Goal: Transaction & Acquisition: Obtain resource

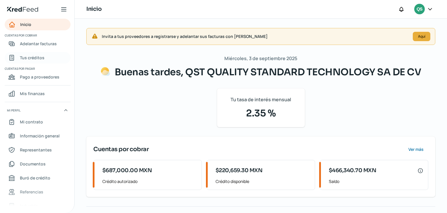
click at [37, 60] on span "Tus créditos" at bounding box center [32, 57] width 25 height 7
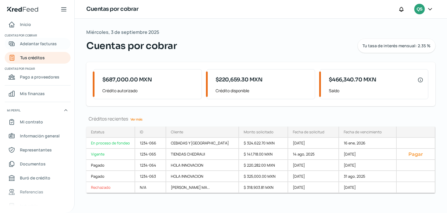
click at [40, 40] on span "Adelantar facturas" at bounding box center [38, 43] width 37 height 7
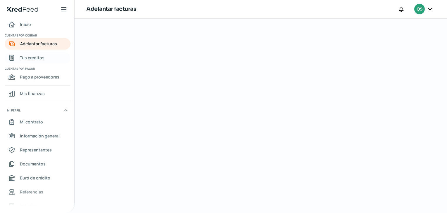
click at [34, 60] on span "Tus créditos" at bounding box center [32, 57] width 25 height 7
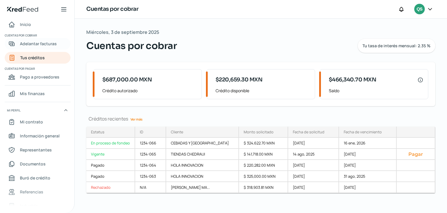
click at [47, 41] on span "Adelantar facturas" at bounding box center [38, 43] width 37 height 7
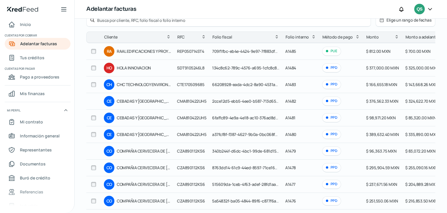
scroll to position [58, 0]
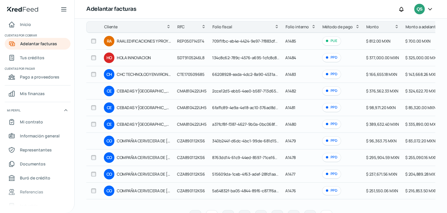
click at [94, 173] on input "checkbox" at bounding box center [93, 174] width 5 height 5
checkbox input "true"
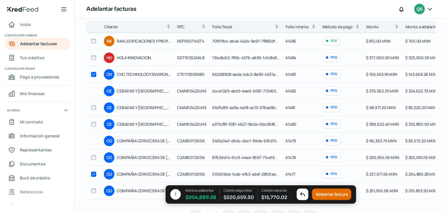
checkbox input "true"
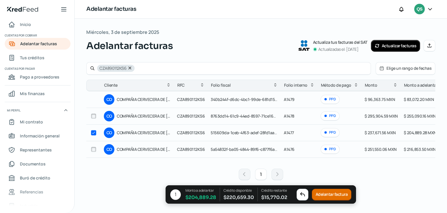
click at [93, 148] on input "checkbox" at bounding box center [93, 149] width 5 height 5
checkbox input "true"
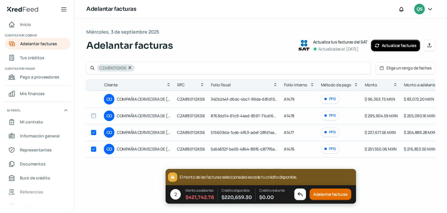
click at [95, 133] on input "checkbox" at bounding box center [93, 132] width 5 height 5
checkbox input "false"
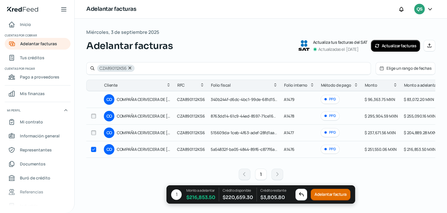
click at [93, 114] on input "checkbox" at bounding box center [93, 116] width 5 height 5
checkbox input "true"
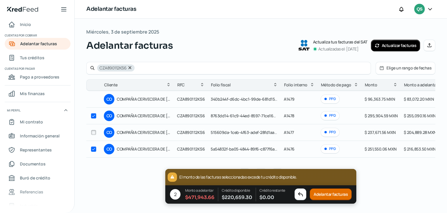
click at [95, 148] on input "checkbox" at bounding box center [93, 149] width 5 height 5
checkbox input "false"
click at [339, 193] on button "Adelantar factura" at bounding box center [331, 195] width 40 height 12
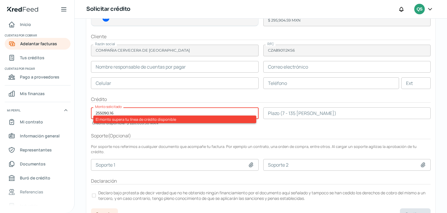
scroll to position [82, 0]
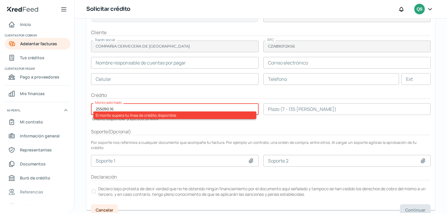
click at [150, 129] on div "Soporte ( Opcional )" at bounding box center [260, 132] width 339 height 7
drag, startPoint x: 134, startPoint y: 107, endPoint x: 77, endPoint y: 105, distance: 57.0
click at [77, 105] on div "Miércoles, 3 de septiembre 2025 Solicitar crédito Factura CO 1 factura De COMPA…" at bounding box center [261, 78] width 372 height 283
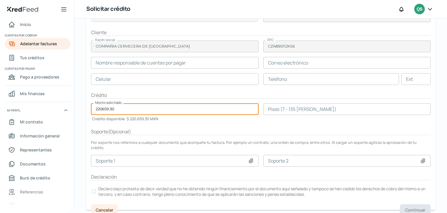
scroll to position [0, 0]
type input "220659.30"
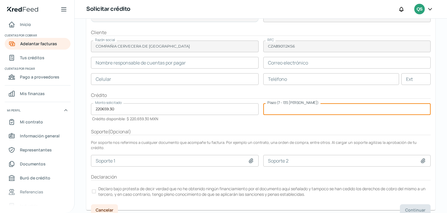
click at [296, 108] on input "number" at bounding box center [346, 109] width 167 height 12
type input "135"
click at [95, 190] on div at bounding box center [94, 192] width 4 height 4
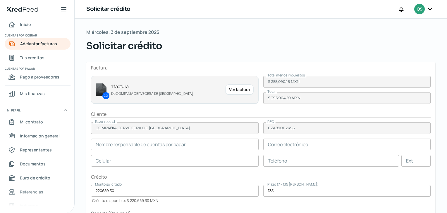
click at [279, 111] on div "Cliente" at bounding box center [260, 114] width 339 height 7
click at [249, 91] on div "Ver factura" at bounding box center [239, 89] width 28 height 11
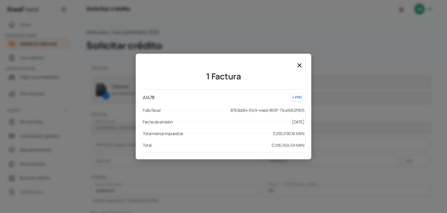
click at [299, 65] on icon at bounding box center [299, 65] width 7 height 7
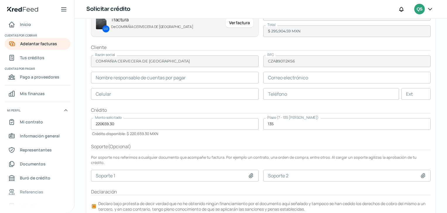
scroll to position [82, 0]
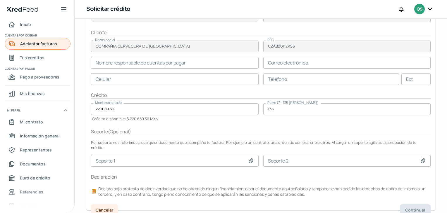
click at [61, 49] on link "Adelantar facturas" at bounding box center [38, 44] width 66 height 12
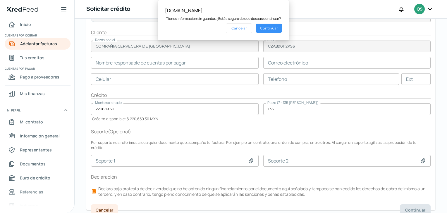
click at [265, 28] on button "Continuar" at bounding box center [268, 28] width 26 height 9
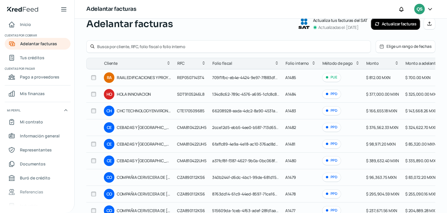
scroll to position [58, 0]
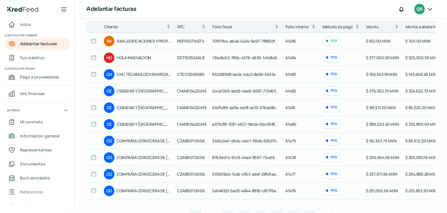
click at [93, 158] on input "checkbox" at bounding box center [93, 157] width 5 height 5
checkbox input "true"
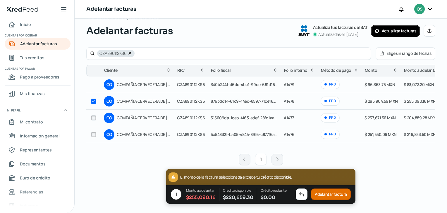
click at [323, 194] on button "Adelantar factura" at bounding box center [331, 195] width 40 height 12
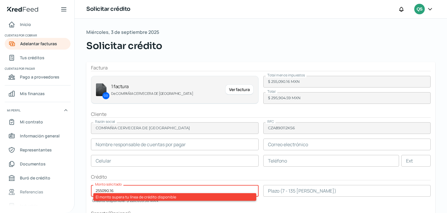
scroll to position [82, 0]
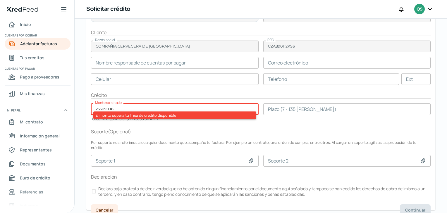
click at [150, 110] on input "255090.16" at bounding box center [174, 109] width 167 height 12
drag, startPoint x: 149, startPoint y: 108, endPoint x: 92, endPoint y: 109, distance: 57.0
click at [92, 109] on input "255090.16" at bounding box center [174, 109] width 167 height 12
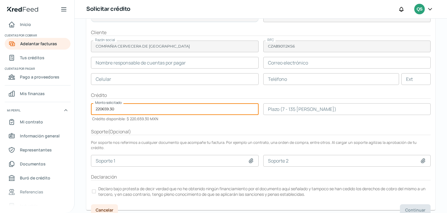
type input "220659.30"
click at [286, 111] on input "number" at bounding box center [346, 109] width 167 height 12
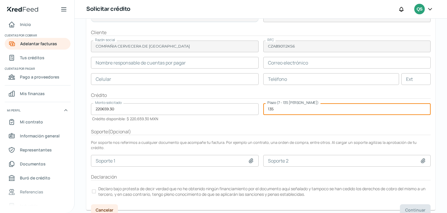
type input "135"
click at [200, 60] on input "text" at bounding box center [174, 63] width 167 height 12
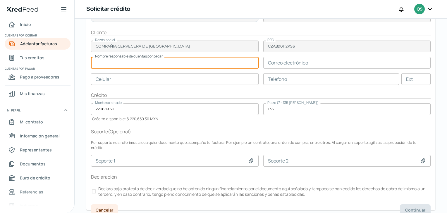
click at [287, 64] on input "text" at bounding box center [346, 63] width 167 height 12
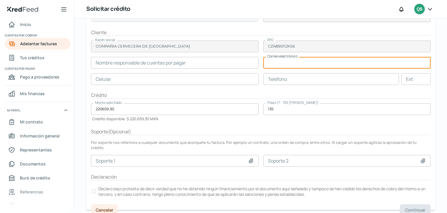
paste input "[PERSON_NAME][EMAIL_ADDRESS][PERSON_NAME][DOMAIN_NAME]"
type input "[PERSON_NAME][EMAIL_ADDRESS][PERSON_NAME][DOMAIN_NAME]"
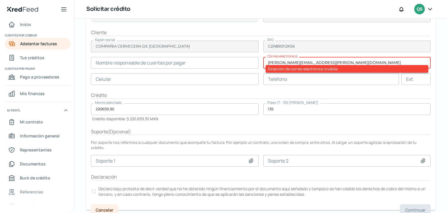
click at [189, 63] on input "text" at bounding box center [174, 63] width 167 height 12
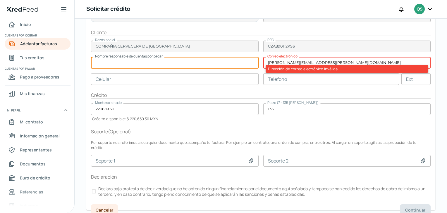
paste input "[PERSON_NAME] [PERSON_NAME]"
type input "[PERSON_NAME] [PERSON_NAME]"
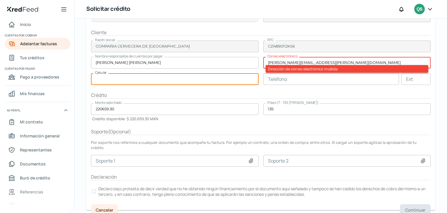
click at [215, 82] on input "text" at bounding box center [174, 79] width 167 height 12
type input "56 - 5054 - 7996"
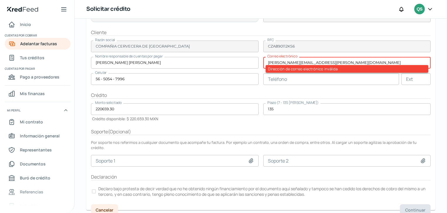
click at [344, 60] on input "[PERSON_NAME][EMAIL_ADDRESS][PERSON_NAME][DOMAIN_NAME]" at bounding box center [346, 63] width 167 height 12
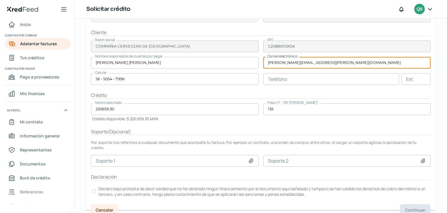
type input "[PERSON_NAME][EMAIL_ADDRESS][PERSON_NAME][DOMAIN_NAME]"
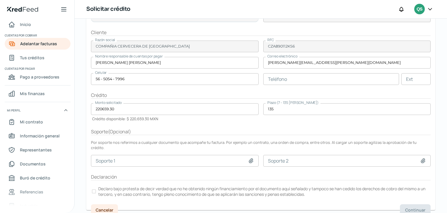
click at [334, 85] on form "Factura CO 1 factura De COMPAÑIA CERVECERA DE [GEOGRAPHIC_DATA] Ver factura Tot…" at bounding box center [260, 95] width 349 height 230
click at [129, 190] on p "Declaro bajo protesta de decir verdad que no he obtenido ningún financiamiento …" at bounding box center [263, 191] width 331 height 11
click at [403, 205] on button "Continuar" at bounding box center [415, 211] width 31 height 12
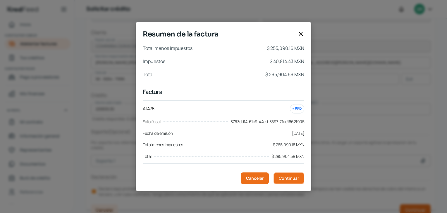
click at [288, 179] on span "Continuar" at bounding box center [289, 179] width 20 height 4
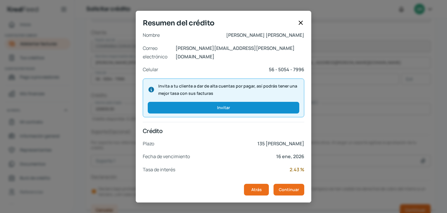
scroll to position [102, 0]
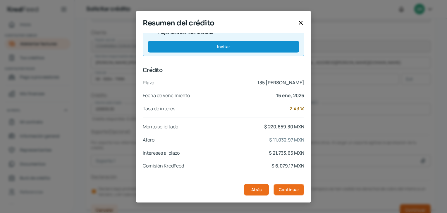
click at [292, 188] on span "Continuar" at bounding box center [289, 190] width 20 height 4
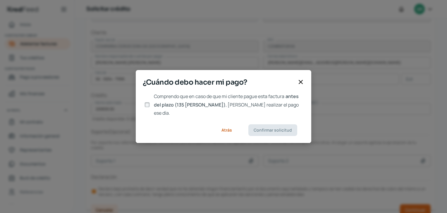
click at [165, 108] on span "antes del plazo (135 [PERSON_NAME])" at bounding box center [226, 100] width 145 height 15
click at [150, 108] on input "Comprendo que en caso de que mi cliente pague esta factura antes del plazo (135…" at bounding box center [146, 104] width 5 height 5
checkbox input "true"
click at [276, 128] on span "Confirmar solicitud" at bounding box center [272, 130] width 38 height 4
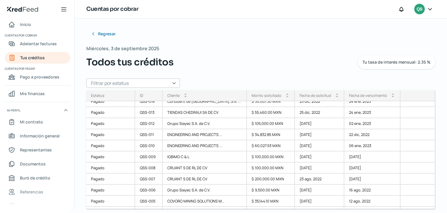
scroll to position [636, 0]
